Goal: Information Seeking & Learning: Check status

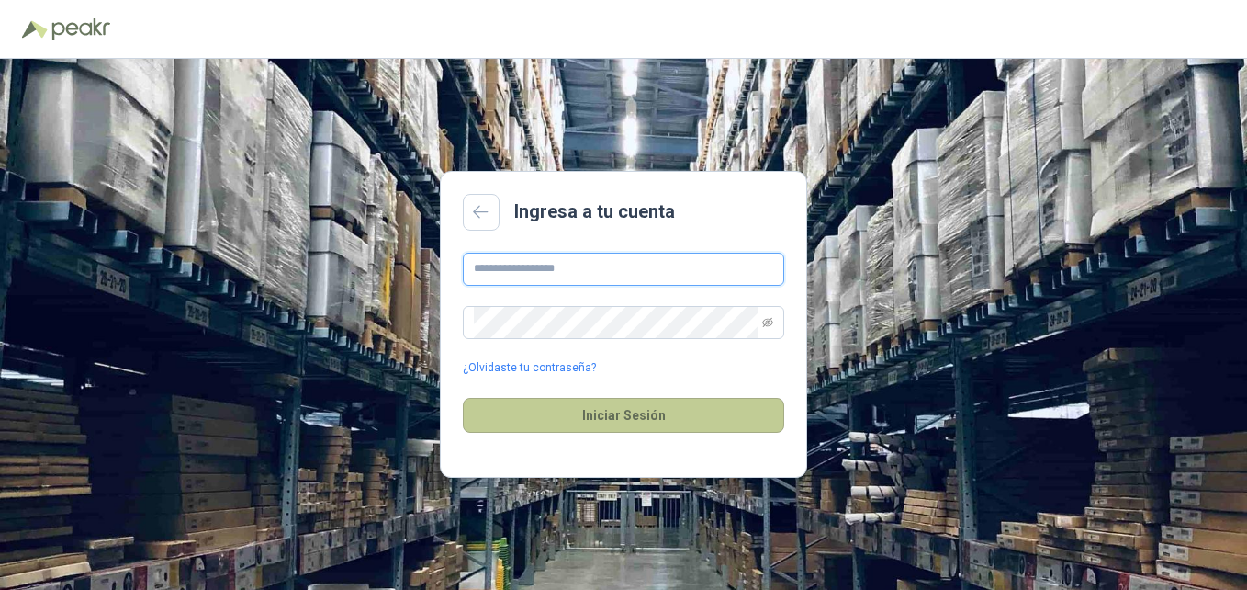
type input "**********"
click at [646, 417] on button "Iniciar Sesión" at bounding box center [623, 415] width 321 height 35
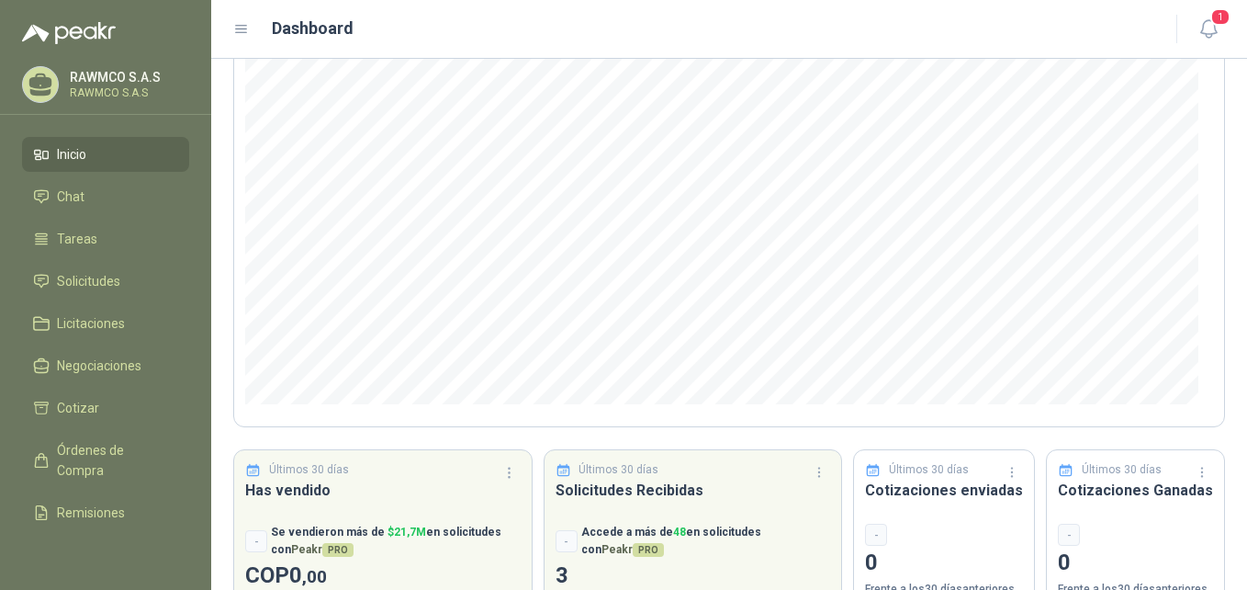
scroll to position [238, 0]
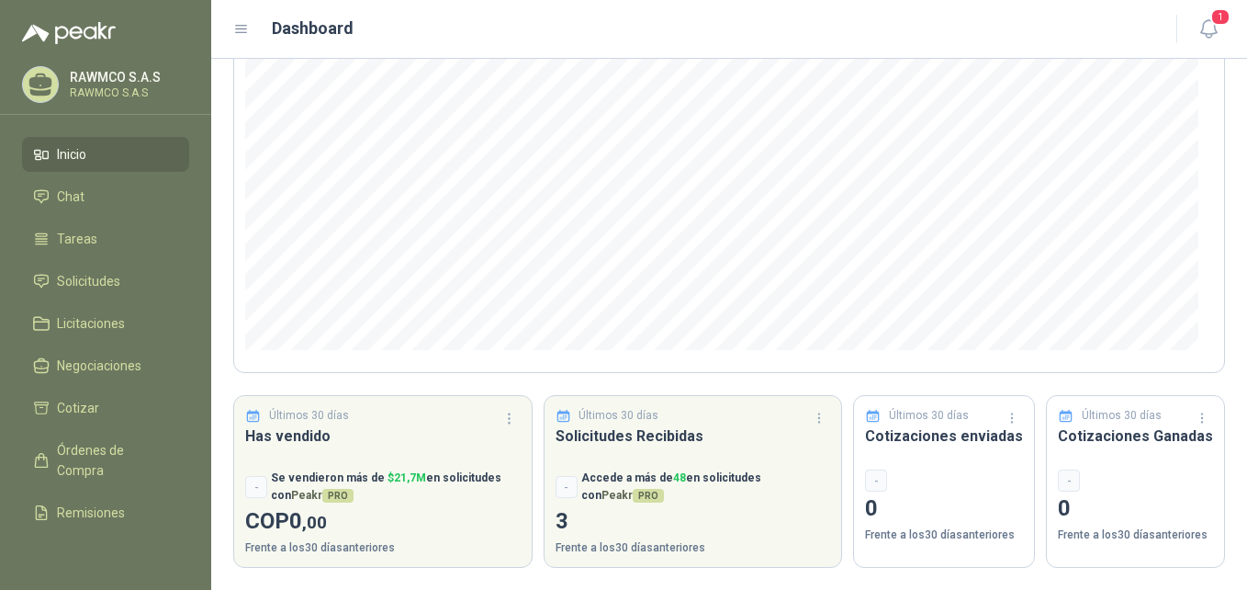
click at [79, 81] on p "RAWMCO S.A.S" at bounding box center [127, 77] width 115 height 13
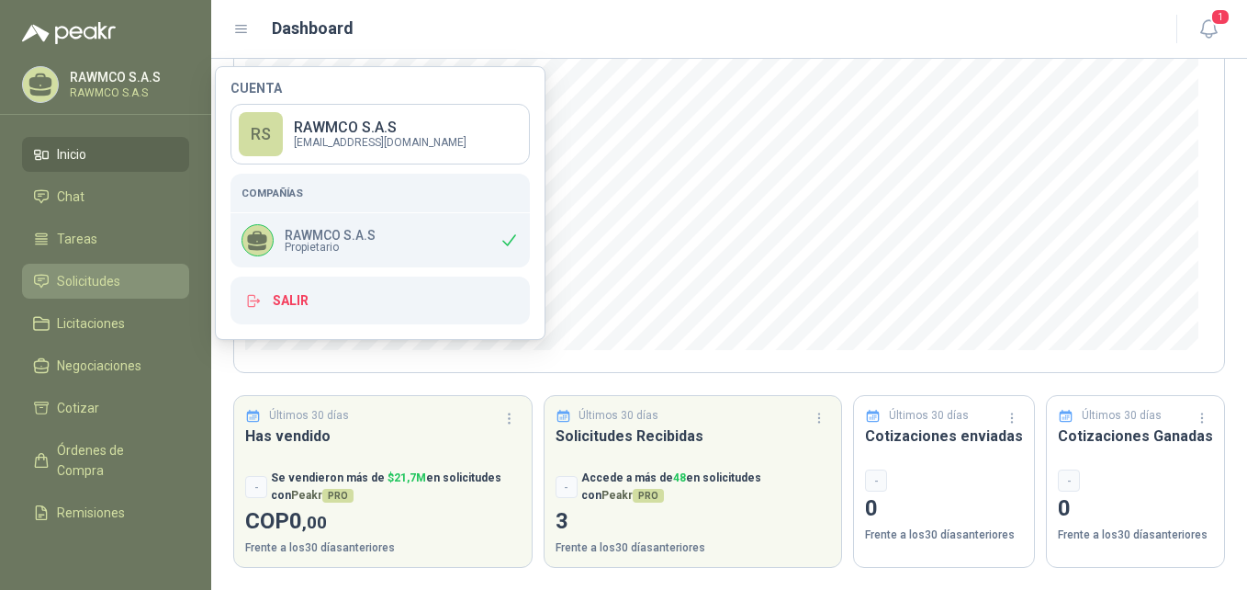
click at [95, 283] on span "Solicitudes" at bounding box center [88, 281] width 63 height 20
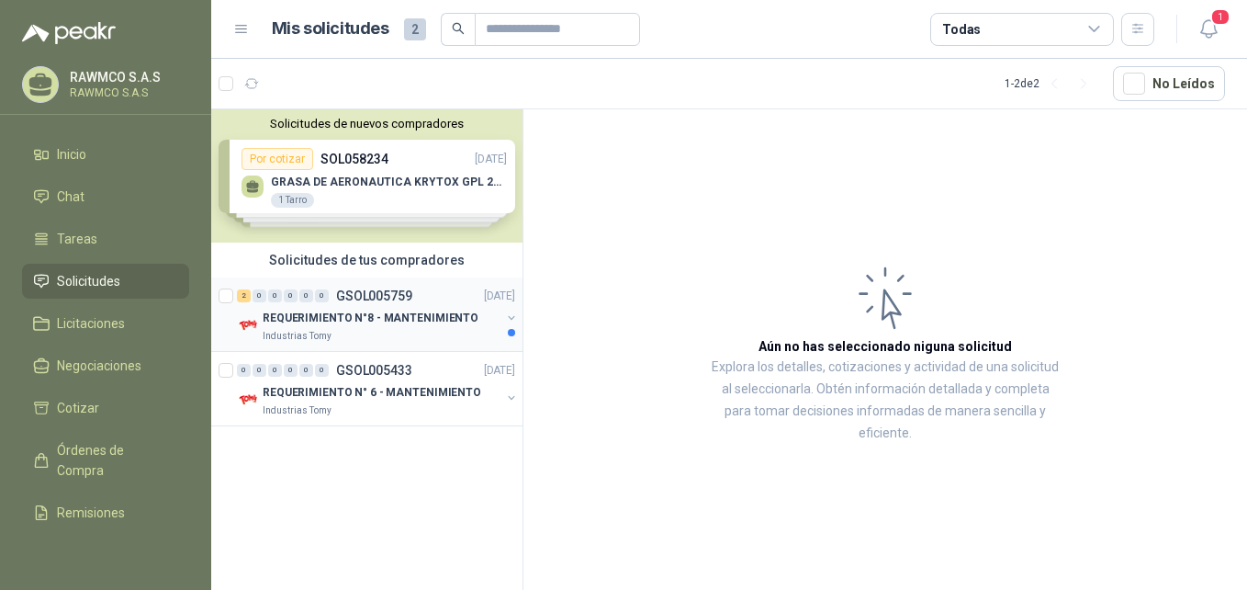
click at [417, 303] on div "2 0 0 0 0 0 GSOL005759 [DATE]" at bounding box center [378, 296] width 282 height 22
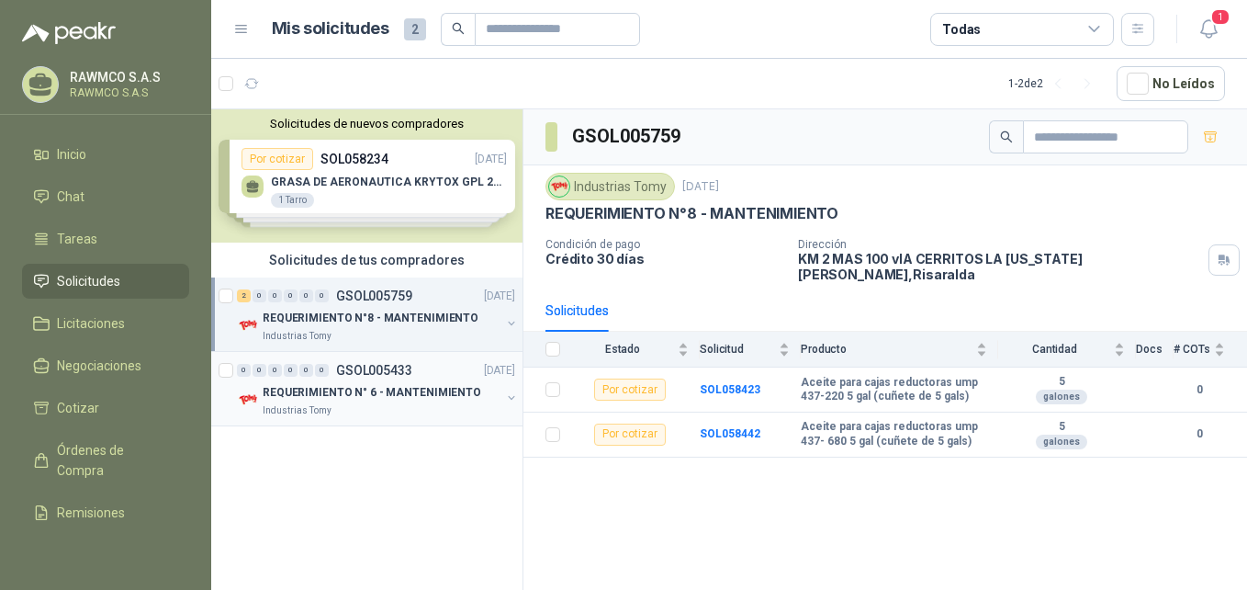
click at [432, 390] on p "REQUERIMIENTO N° 6 - MANTENIMIENTO" at bounding box center [372, 392] width 219 height 17
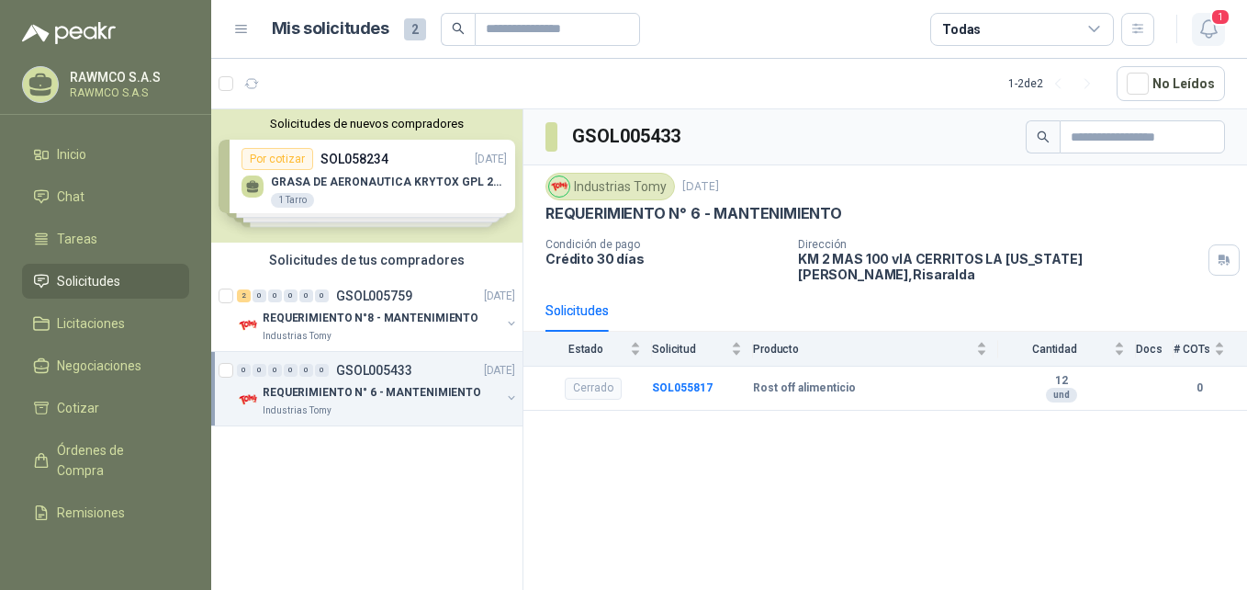
click at [1212, 26] on span "1" at bounding box center [1220, 16] width 20 height 17
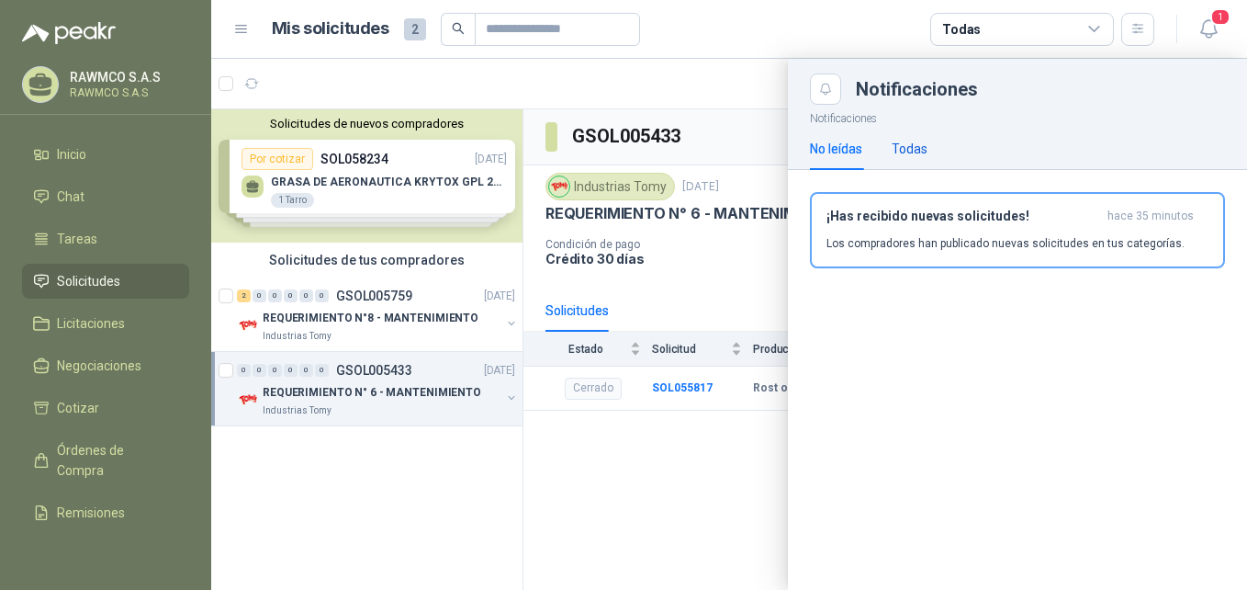
click at [920, 149] on div "Todas" at bounding box center [910, 149] width 36 height 20
click at [837, 148] on div "No leídas" at bounding box center [836, 149] width 52 height 20
click at [343, 467] on div at bounding box center [729, 324] width 1036 height 531
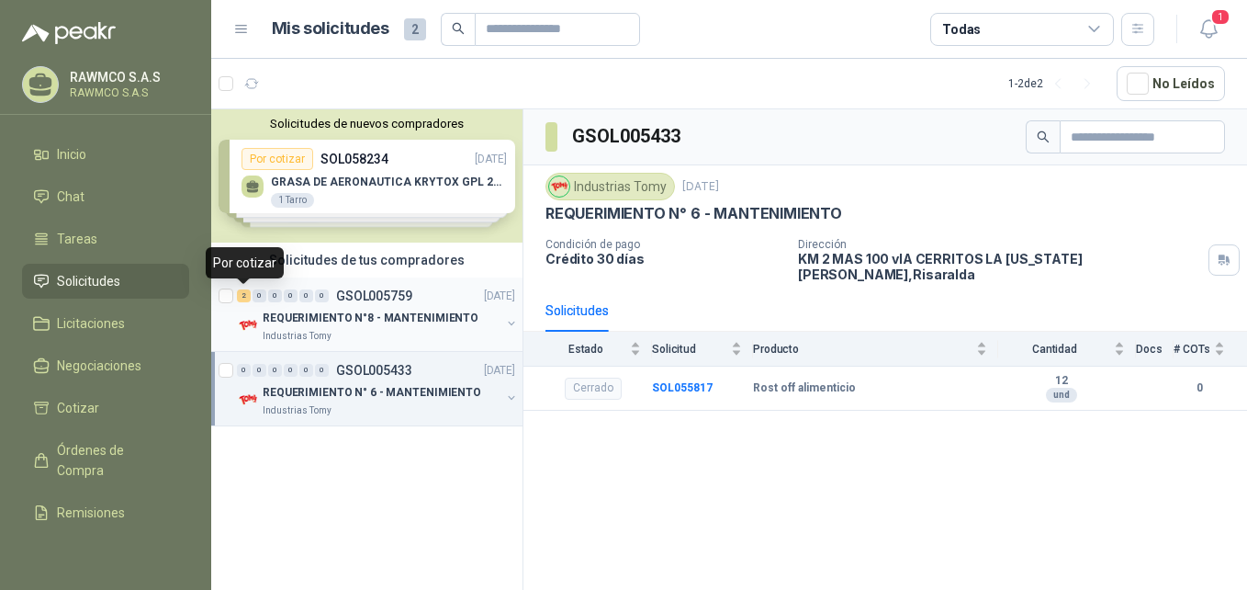
click at [243, 296] on div "2" at bounding box center [244, 295] width 14 height 13
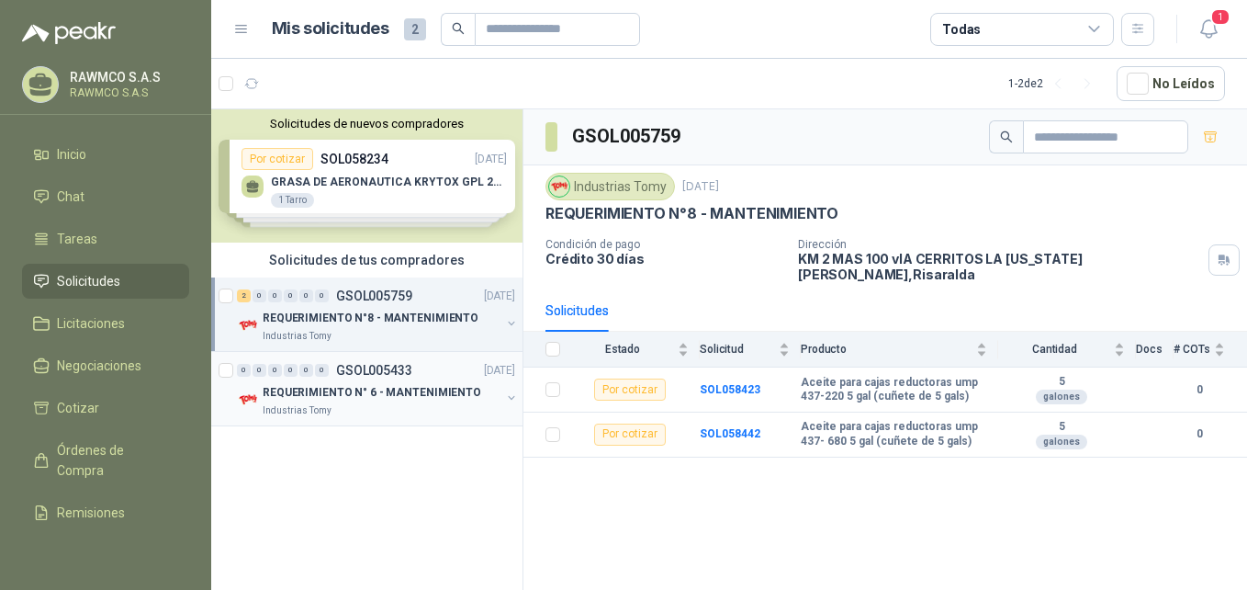
click at [256, 390] on img at bounding box center [248, 399] width 22 height 22
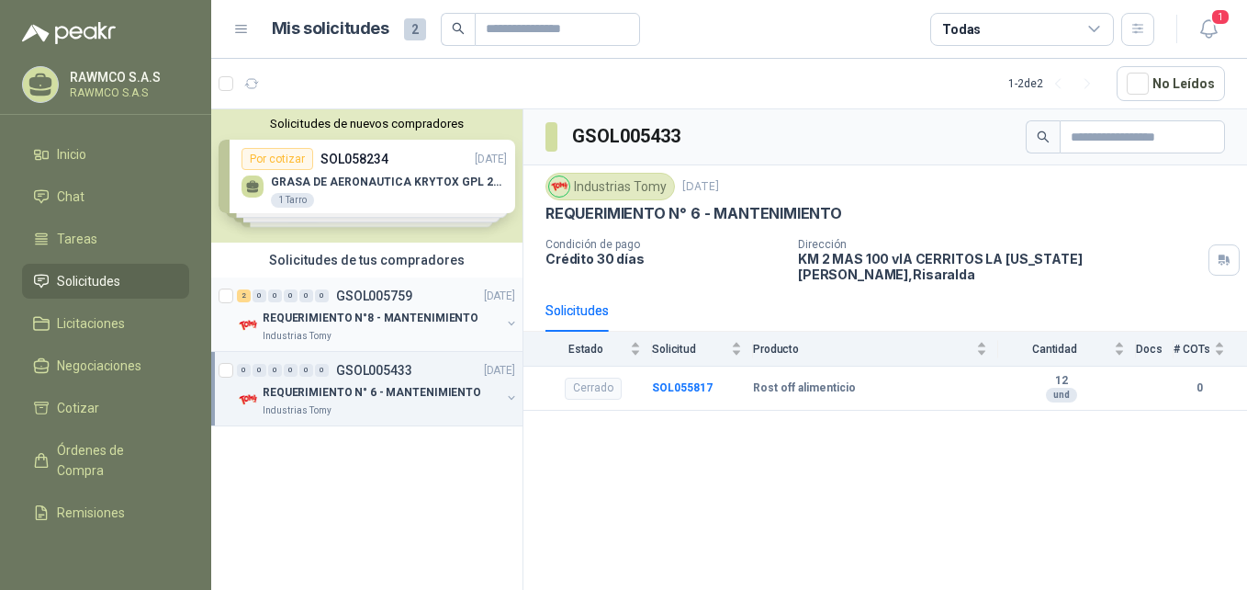
click at [244, 298] on div "2" at bounding box center [244, 295] width 14 height 13
